Goal: Check status: Check status

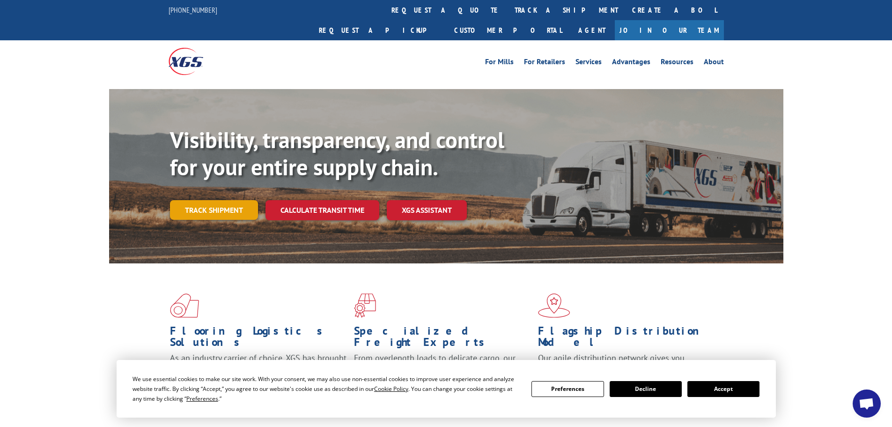
click at [215, 200] on link "Track shipment" at bounding box center [214, 210] width 88 height 20
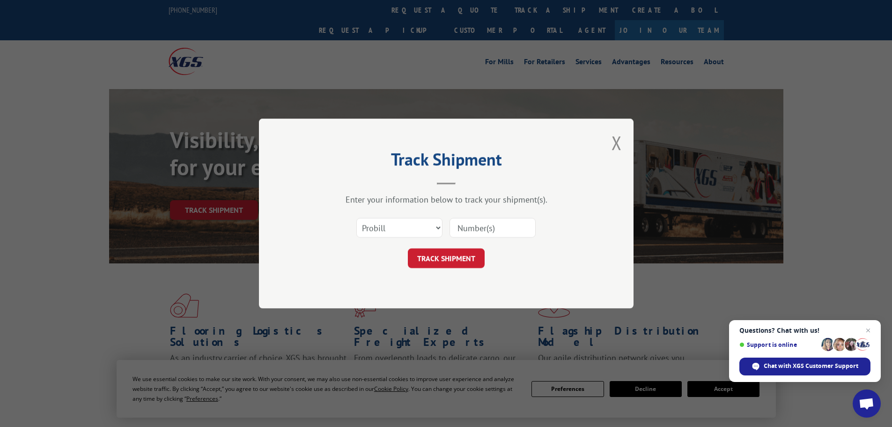
paste input "18996251006"
type input "18996251006"
click at [437, 227] on select "Select category... Probill BOL PO" at bounding box center [399, 228] width 86 height 20
select select "bol"
click at [356, 218] on select "Select category... Probill BOL PO" at bounding box center [399, 228] width 86 height 20
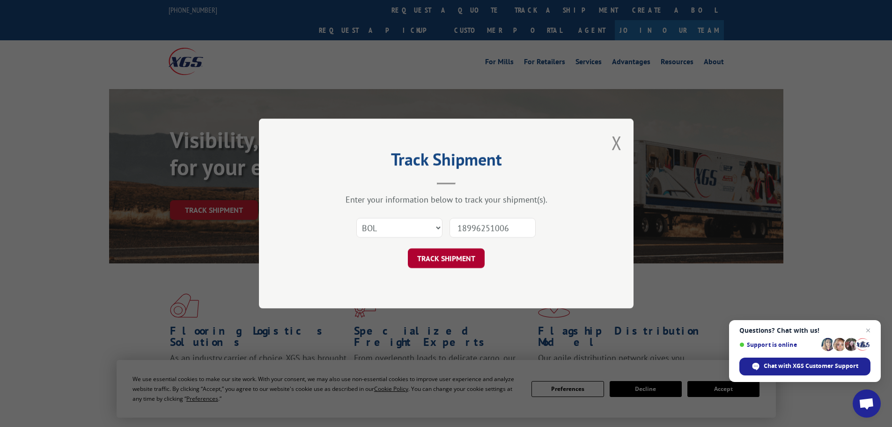
click at [455, 262] on button "TRACK SHIPMENT" at bounding box center [446, 258] width 77 height 20
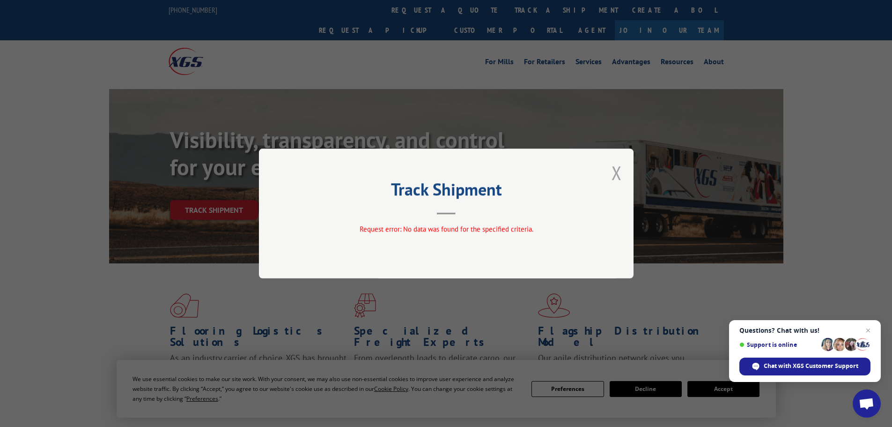
click at [615, 172] on button "Close modal" at bounding box center [617, 172] width 10 height 25
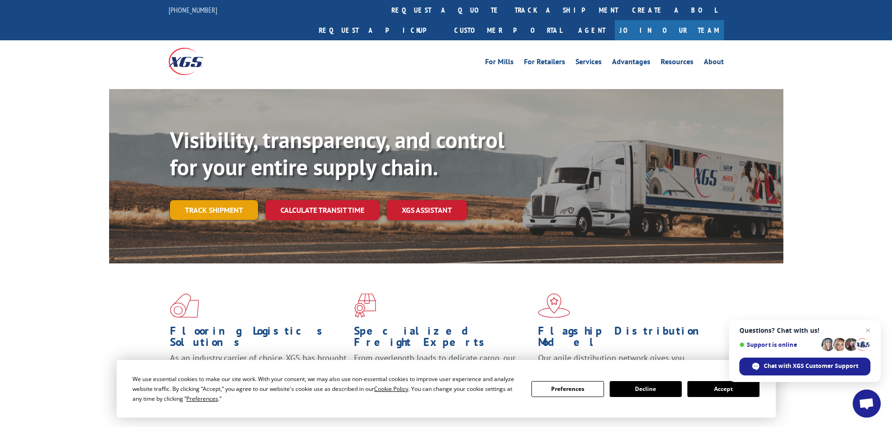
click at [227, 200] on link "Track shipment" at bounding box center [214, 210] width 88 height 20
